Goal: Task Accomplishment & Management: Manage account settings

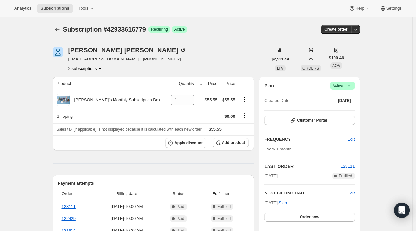
click at [102, 68] on icon "Product actions" at bounding box center [100, 68] width 6 height 6
click at [351, 86] on icon at bounding box center [349, 85] width 6 height 6
click at [336, 109] on span "Cancel subscription" at bounding box center [344, 109] width 37 height 5
click at [351, 85] on icon at bounding box center [349, 85] width 6 height 6
click at [340, 112] on span "Cancel subscription" at bounding box center [344, 109] width 37 height 5
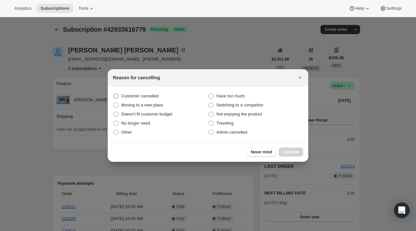
click at [116, 96] on span ":rbj:" at bounding box center [115, 95] width 5 height 5
click at [114, 94] on input "Customer cancelled" at bounding box center [113, 93] width 0 height 0
radio input "true"
click at [295, 153] on span "Continue" at bounding box center [290, 151] width 17 height 5
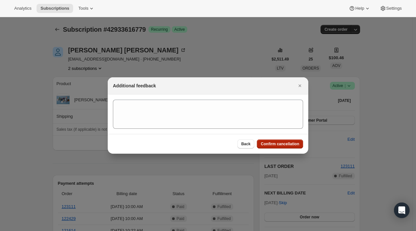
click at [284, 144] on span "Confirm cancellation" at bounding box center [280, 143] width 38 height 5
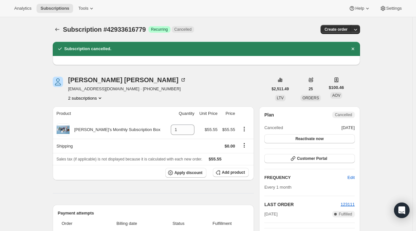
click at [101, 98] on icon "Product actions" at bounding box center [100, 98] width 6 height 6
click at [92, 111] on span "41482780811" at bounding box center [87, 110] width 45 height 6
